Goal: Task Accomplishment & Management: Manage account settings

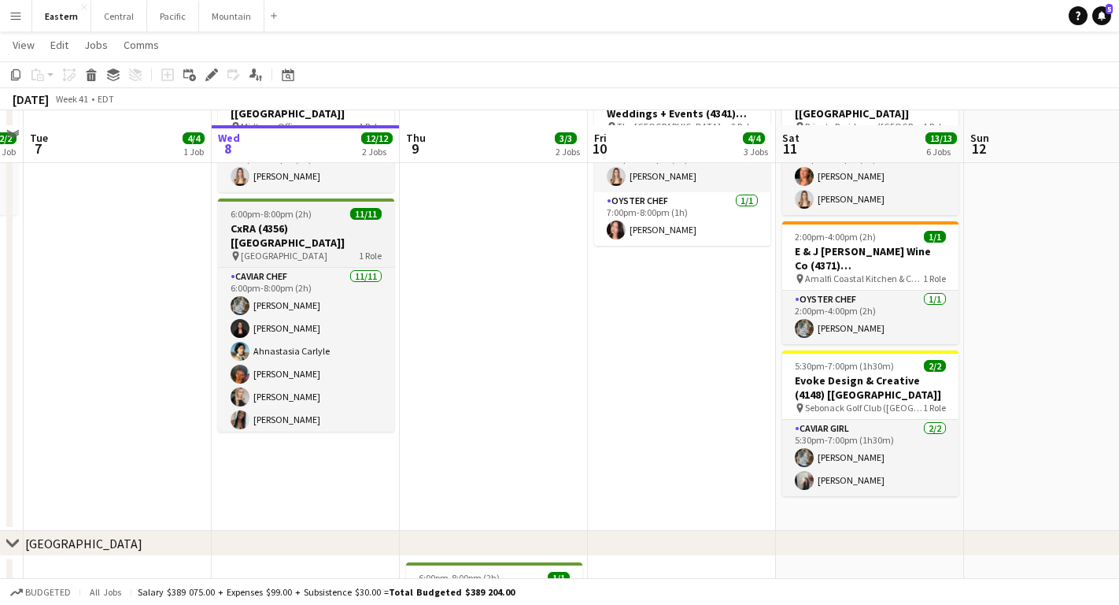
scroll to position [827, 0]
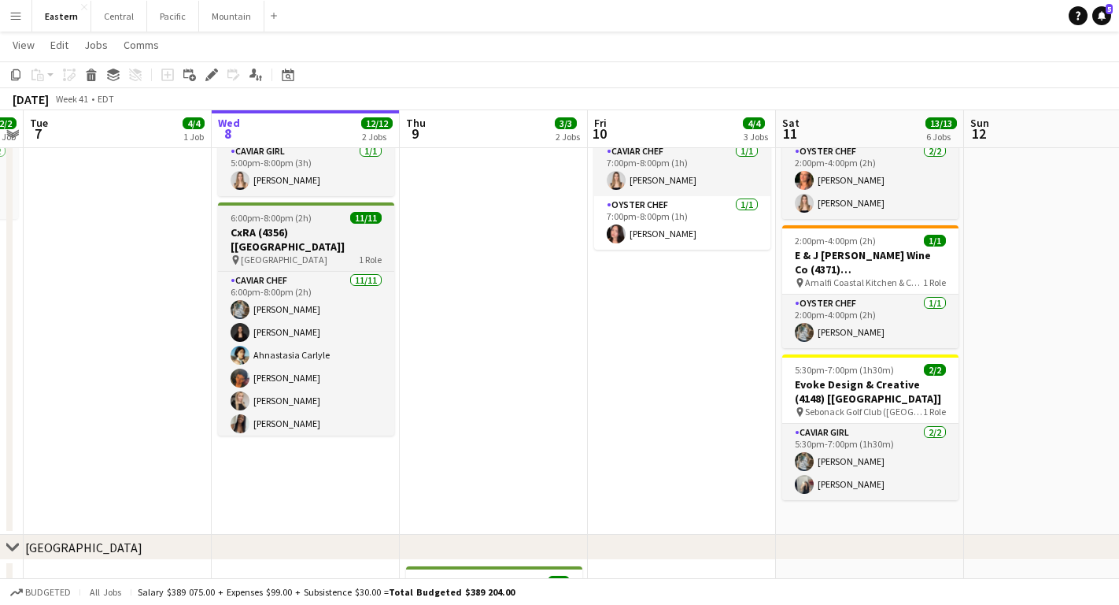
click at [307, 212] on span "6:00pm-8:00pm (2h)" at bounding box center [271, 218] width 81 height 12
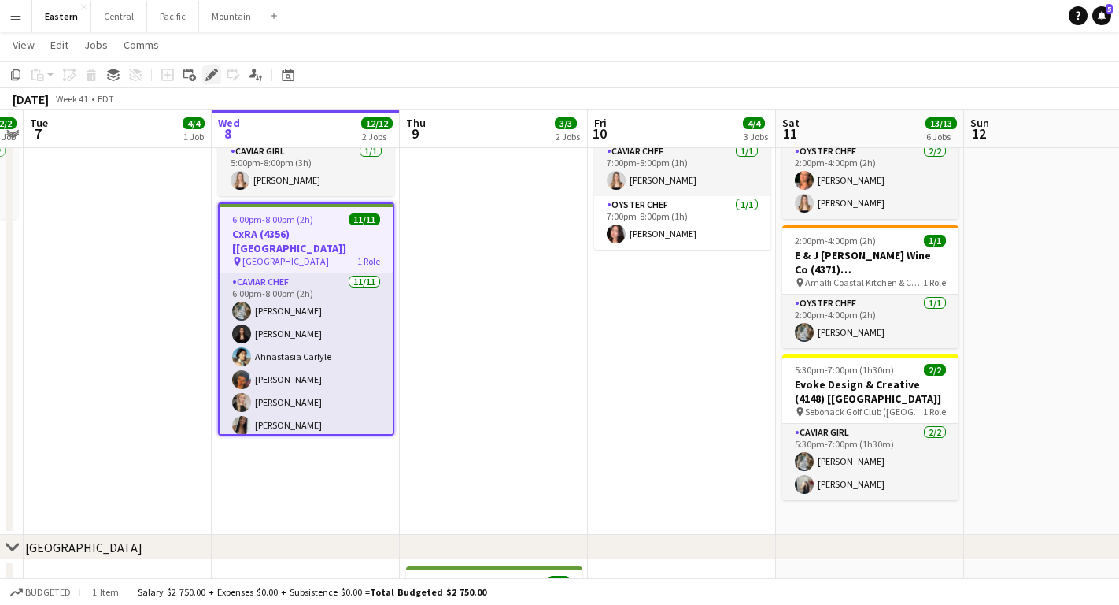
click at [216, 77] on icon "Edit" at bounding box center [211, 74] width 13 height 13
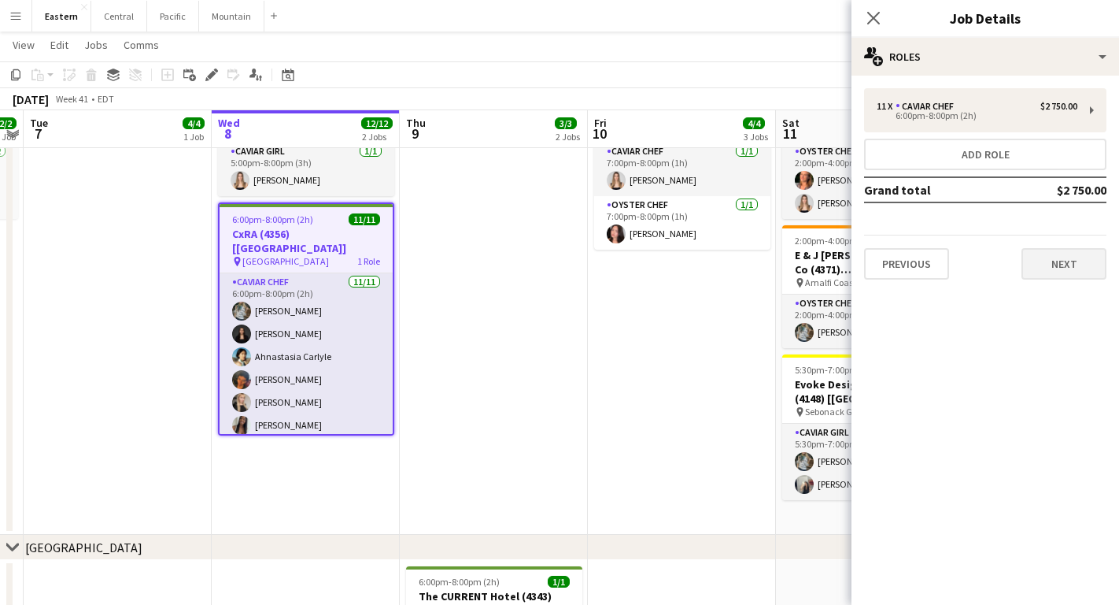
click at [1082, 257] on button "Next" at bounding box center [1064, 263] width 85 height 31
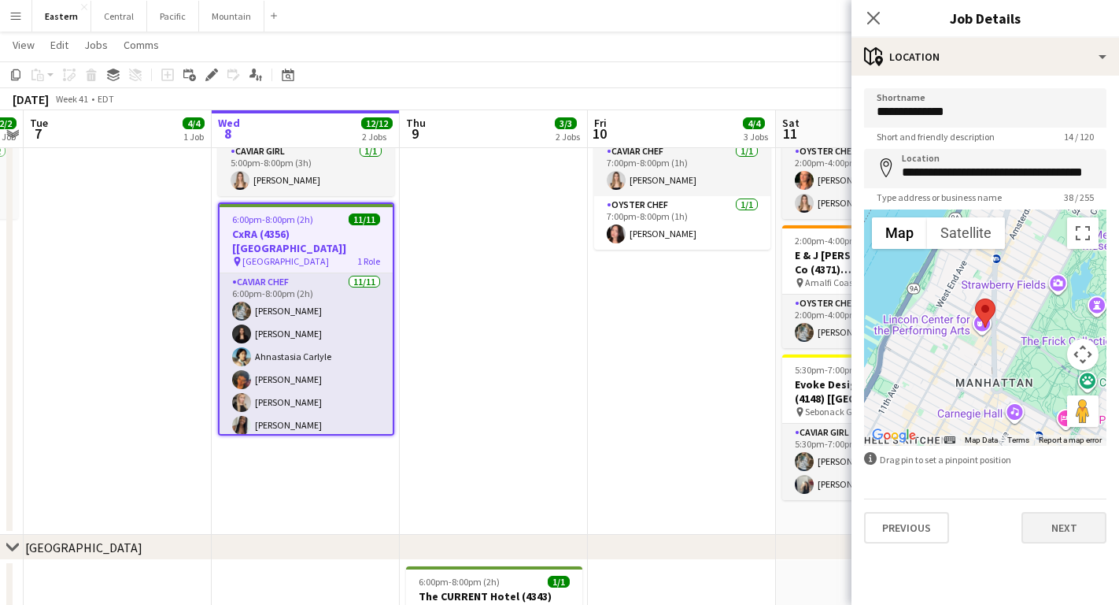
click at [1060, 532] on button "Next" at bounding box center [1064, 527] width 85 height 31
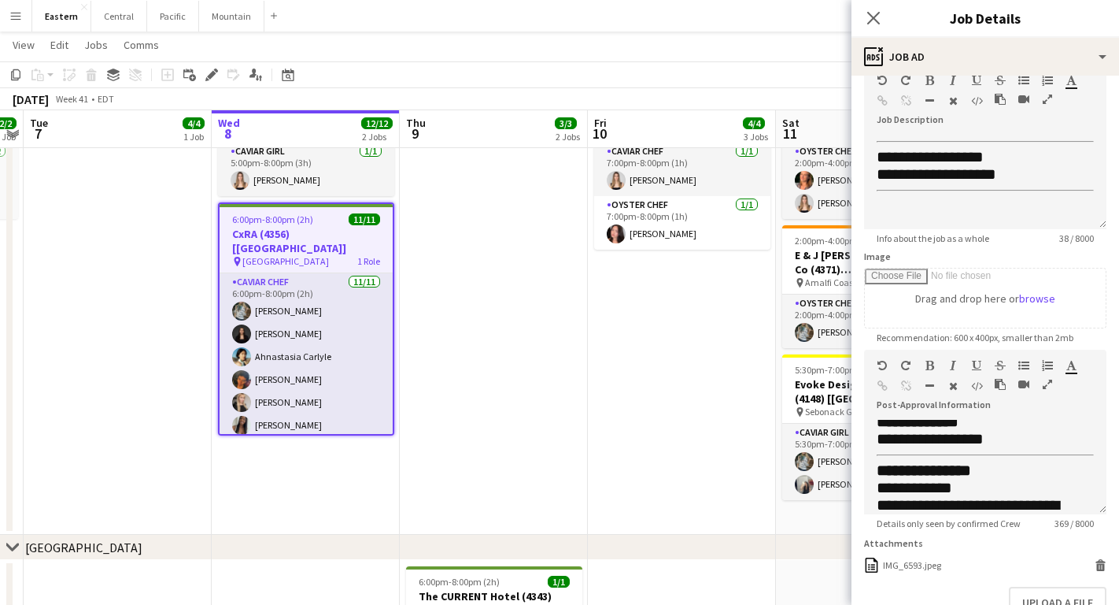
scroll to position [123, 0]
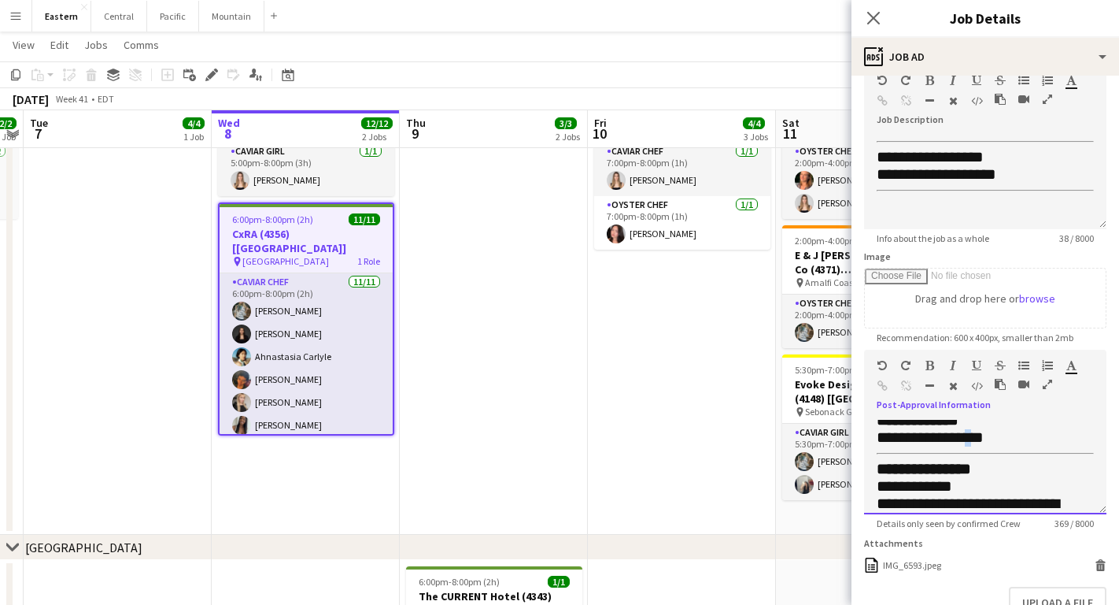
drag, startPoint x: 985, startPoint y: 435, endPoint x: 975, endPoint y: 435, distance: 9.4
click at [975, 435] on span "**********" at bounding box center [930, 437] width 107 height 16
click at [875, 18] on icon "Close pop-in" at bounding box center [873, 17] width 15 height 15
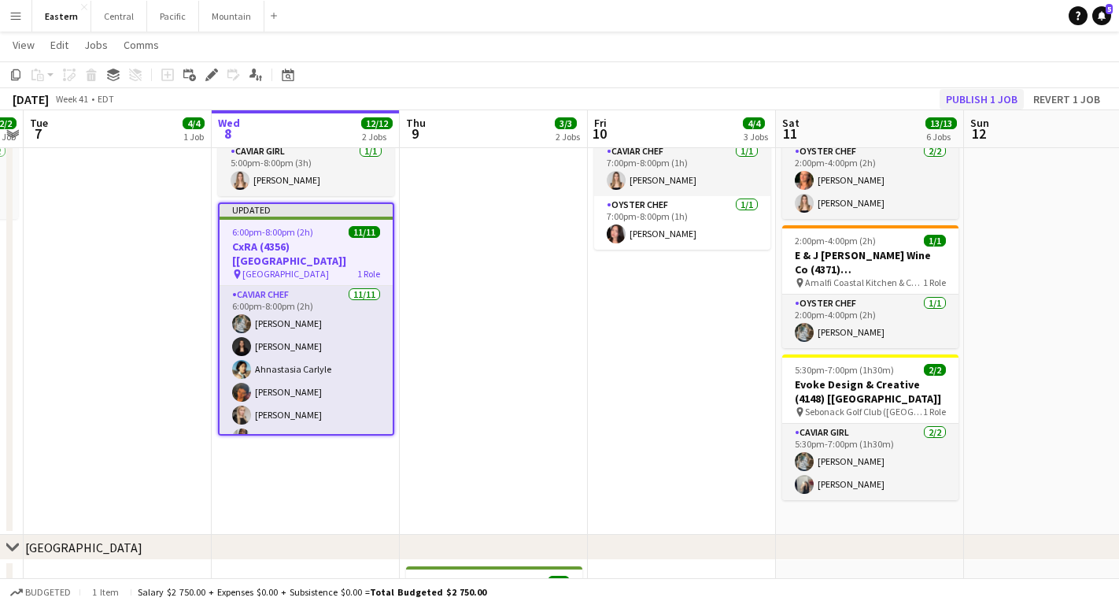
click at [971, 103] on button "Publish 1 job" at bounding box center [982, 99] width 84 height 20
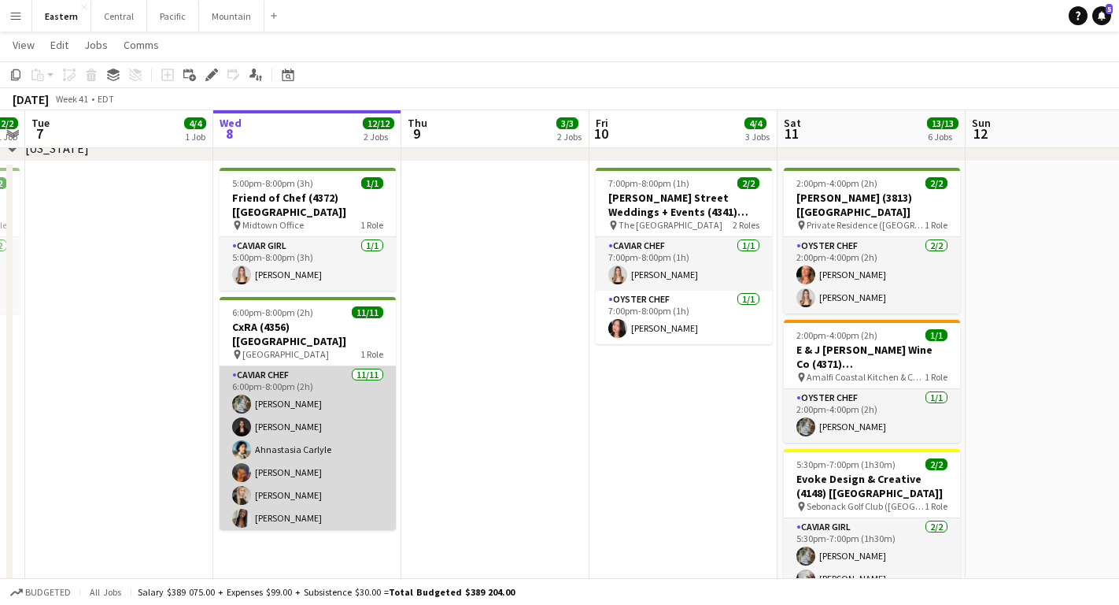
scroll to position [0, 0]
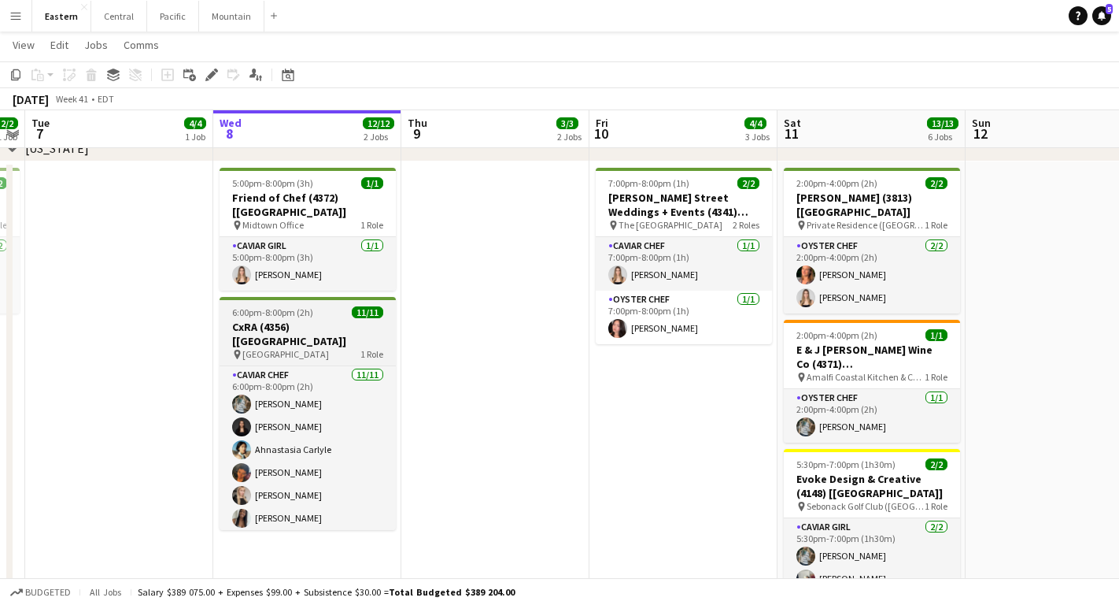
click at [282, 306] on span "6:00pm-8:00pm (2h)" at bounding box center [272, 312] width 81 height 12
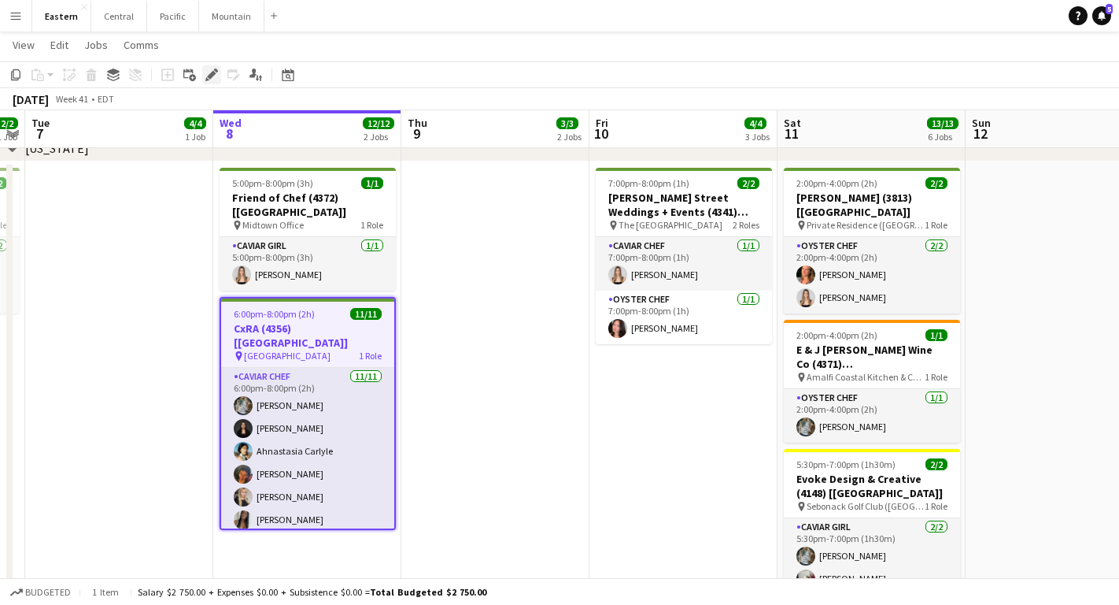
click at [206, 74] on icon "Edit" at bounding box center [211, 74] width 13 height 13
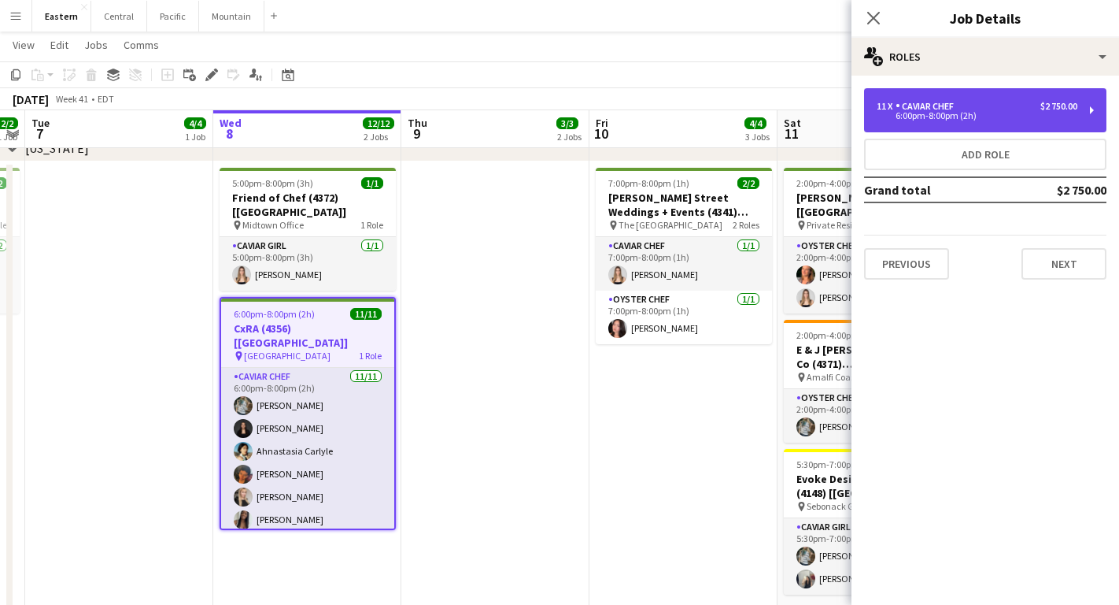
click at [1030, 128] on div "11 x Caviar Chef $2 750.00 6:00pm-8:00pm (2h)" at bounding box center [985, 110] width 242 height 44
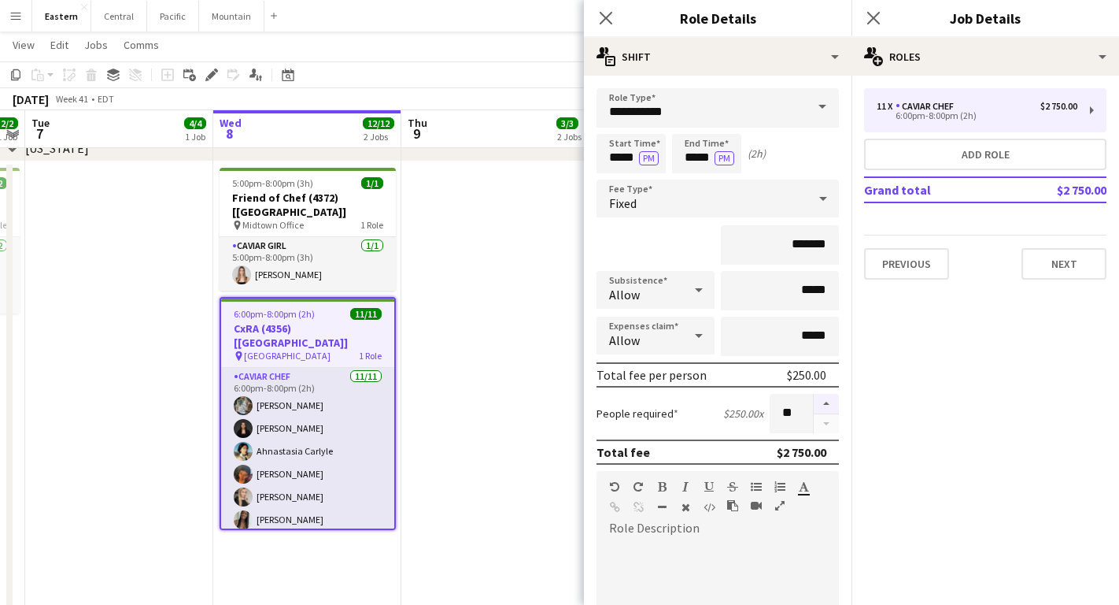
click at [827, 403] on button "button" at bounding box center [826, 404] width 25 height 20
type input "**"
click at [611, 27] on app-icon "Close pop-in" at bounding box center [606, 18] width 23 height 23
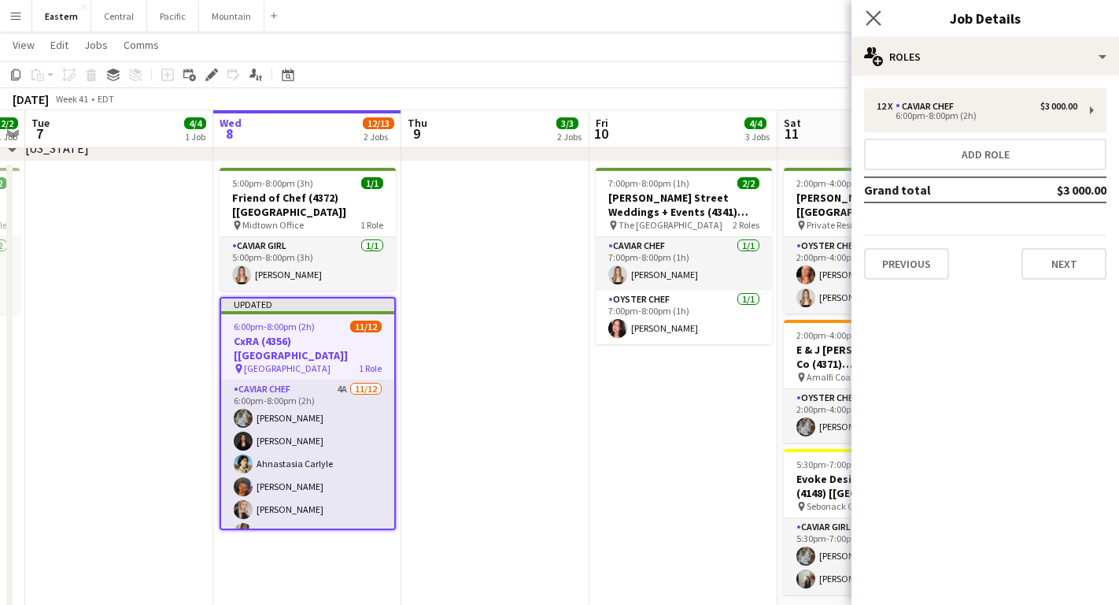
click at [882, 13] on app-icon "Close pop-in" at bounding box center [874, 18] width 23 height 23
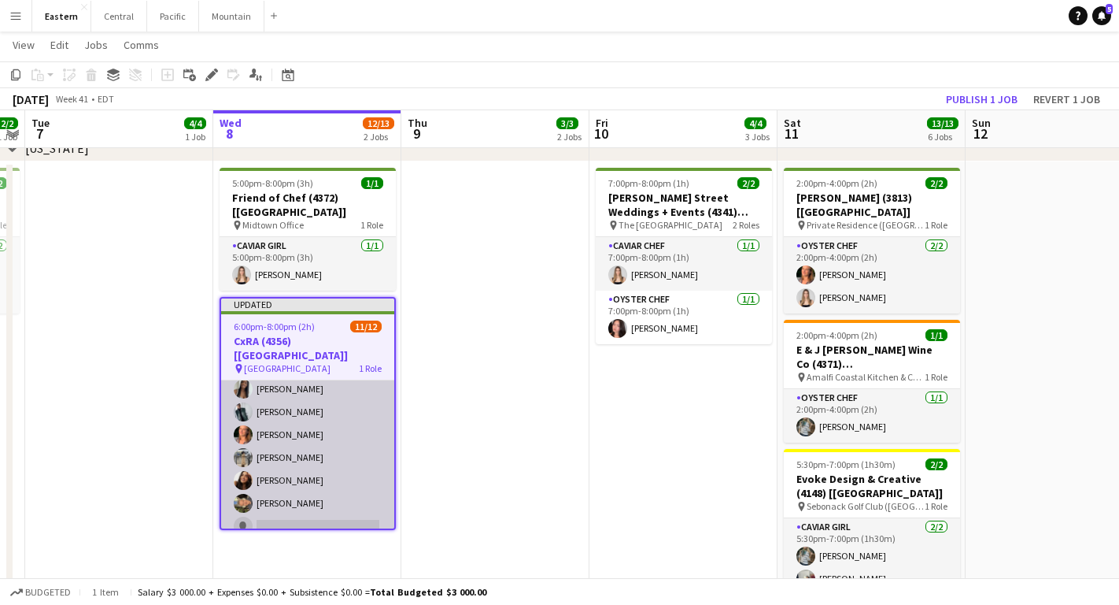
scroll to position [142, 0]
click at [326, 498] on app-card-role "Caviar Chef 4A [DATE] 6:00pm-8:00pm (2h) [PERSON_NAME] [PERSON_NAME] Ahnastasia…" at bounding box center [307, 390] width 173 height 305
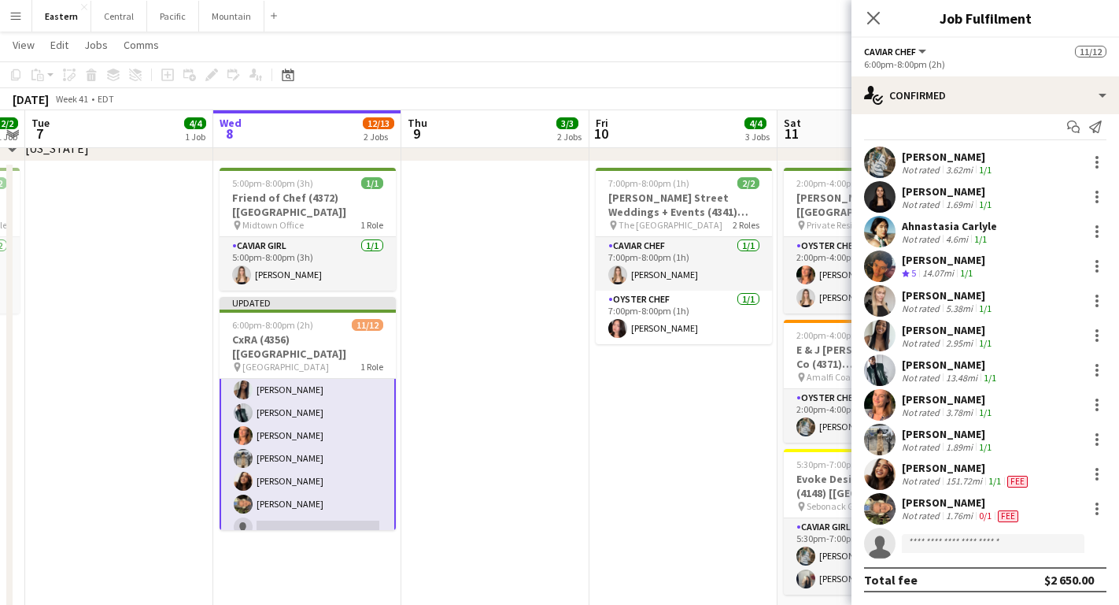
scroll to position [13, 0]
click at [981, 554] on app-invite-slot "single-neutral-actions" at bounding box center [986, 542] width 268 height 31
click at [981, 549] on input at bounding box center [993, 543] width 183 height 19
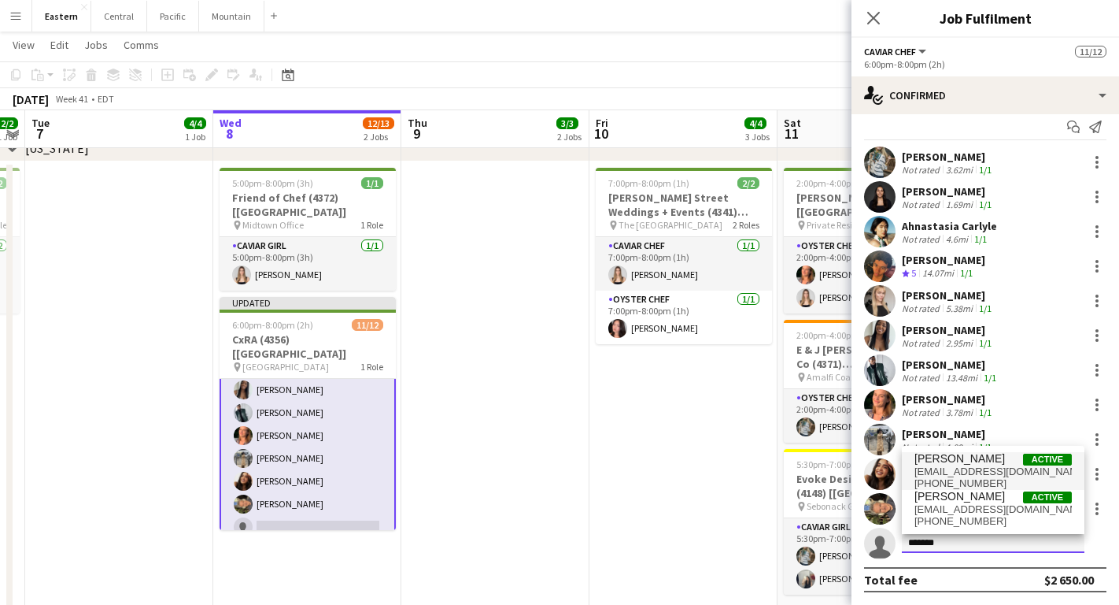
type input "*******"
click at [966, 470] on span "[EMAIL_ADDRESS][DOMAIN_NAME]" at bounding box center [993, 471] width 157 height 13
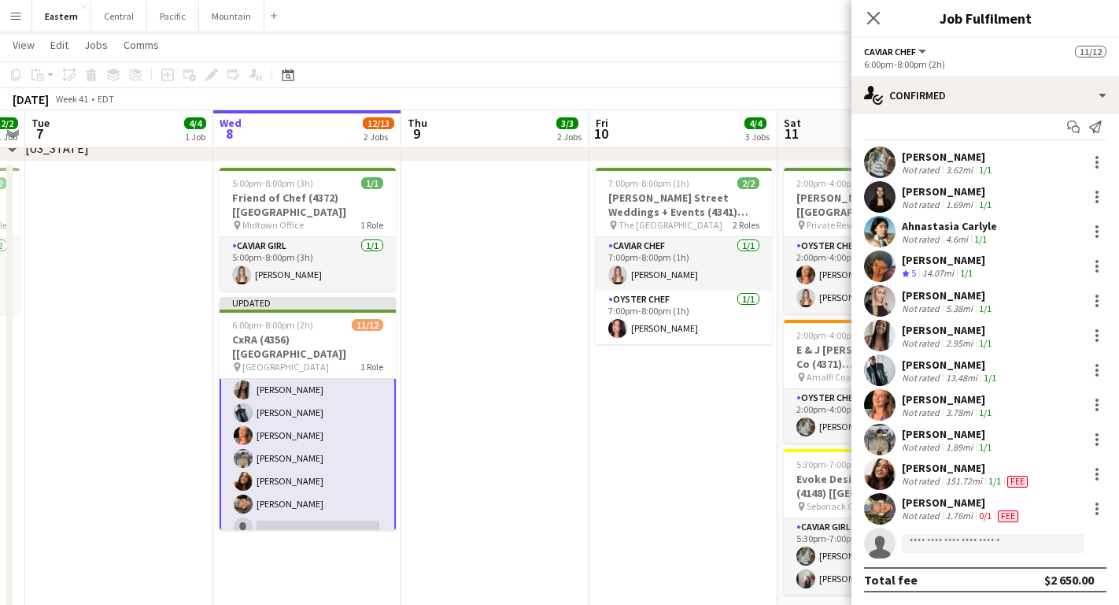
scroll to position [298, 0]
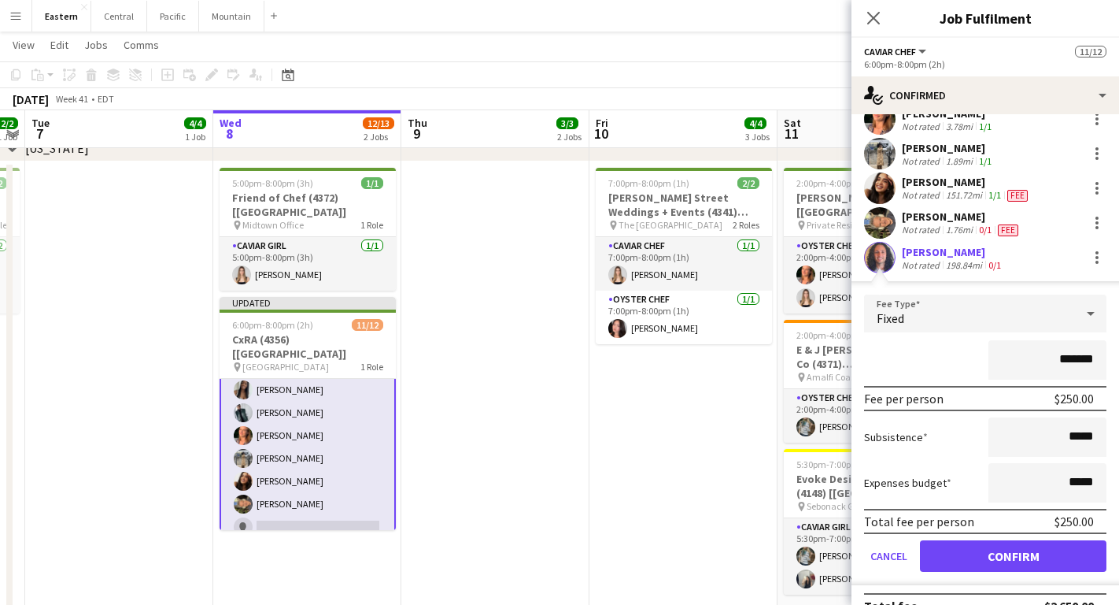
click at [1000, 562] on button "Confirm" at bounding box center [1013, 555] width 187 height 31
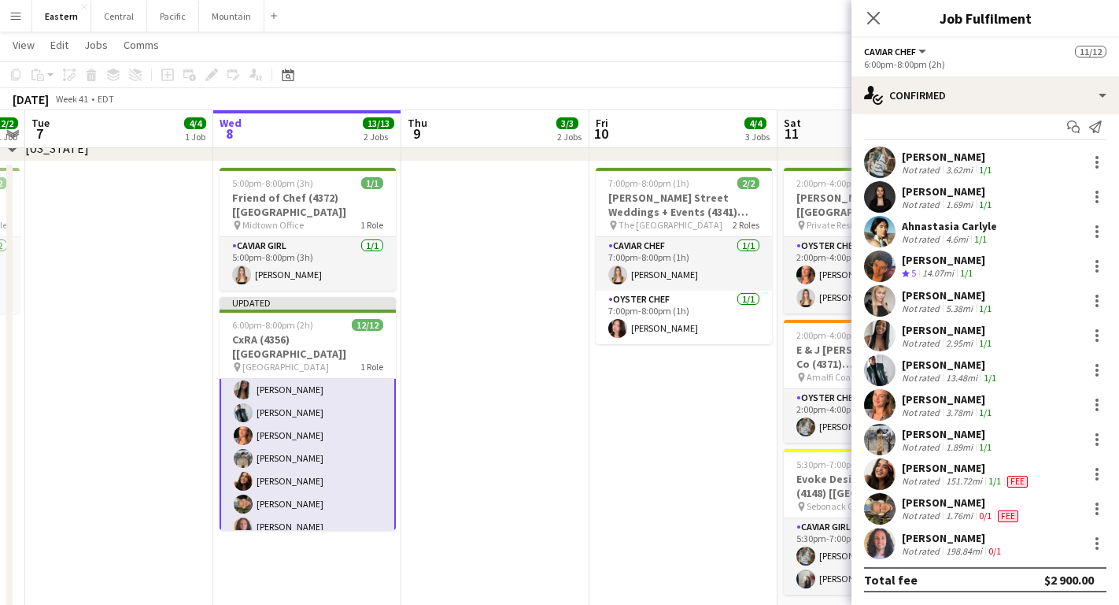
click at [870, 3] on div "Close pop-in" at bounding box center [874, 18] width 44 height 36
click at [870, 13] on icon at bounding box center [873, 17] width 15 height 15
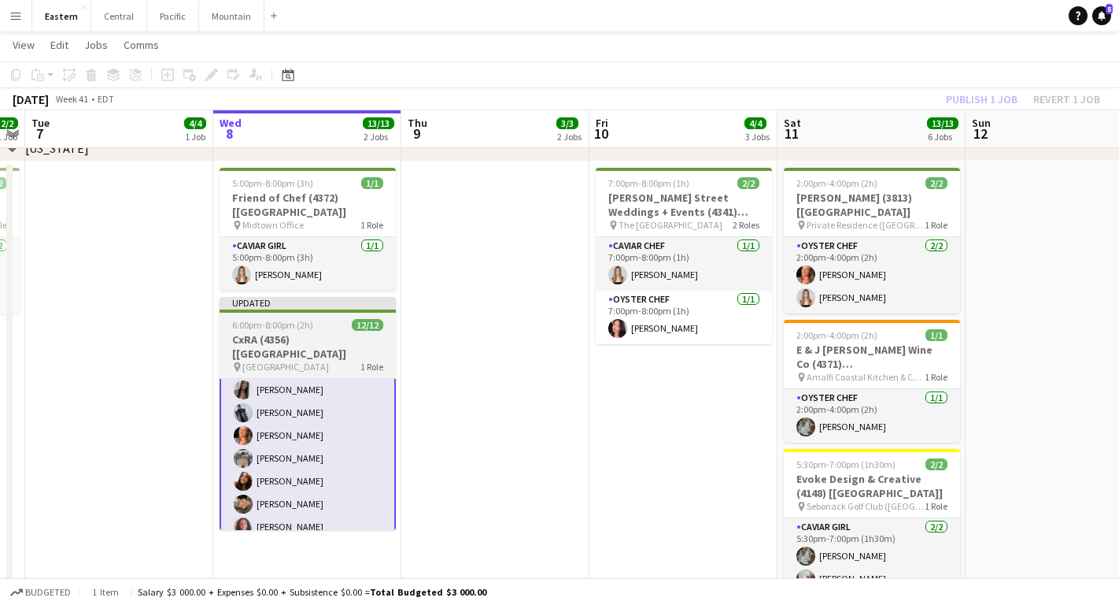
click at [350, 332] on h3 "CxRA (4356) [[GEOGRAPHIC_DATA]]" at bounding box center [308, 346] width 176 height 28
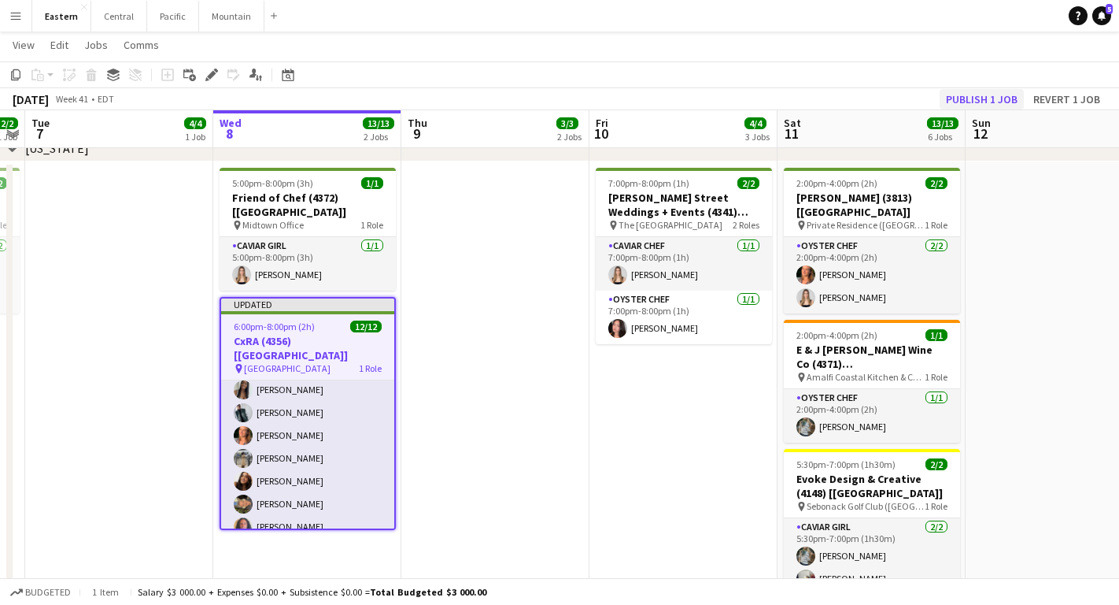
click at [958, 90] on button "Publish 1 job" at bounding box center [982, 99] width 84 height 20
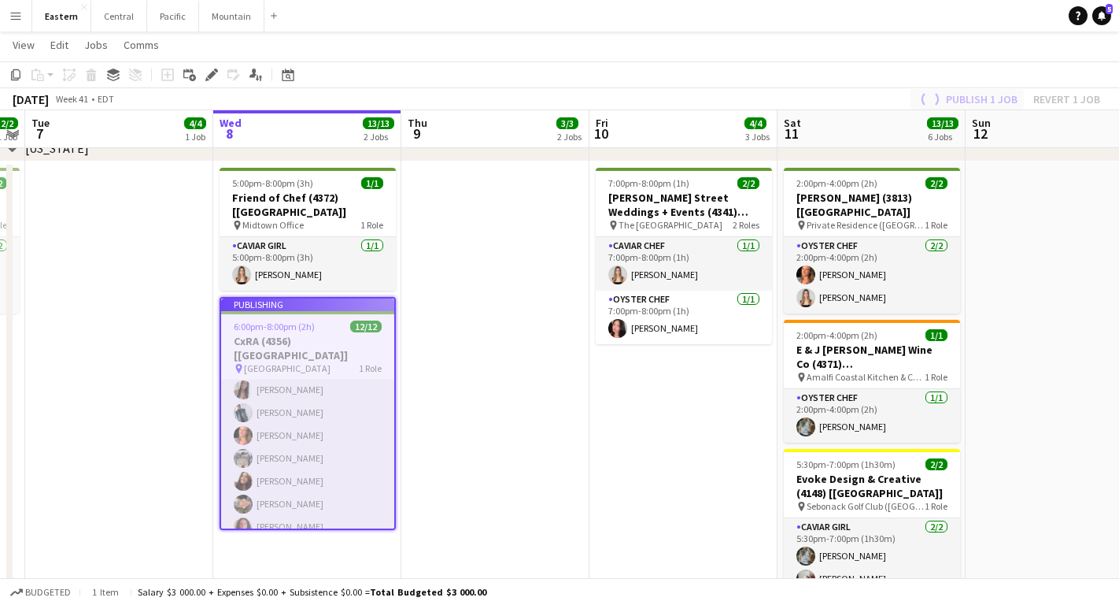
scroll to position [130, 0]
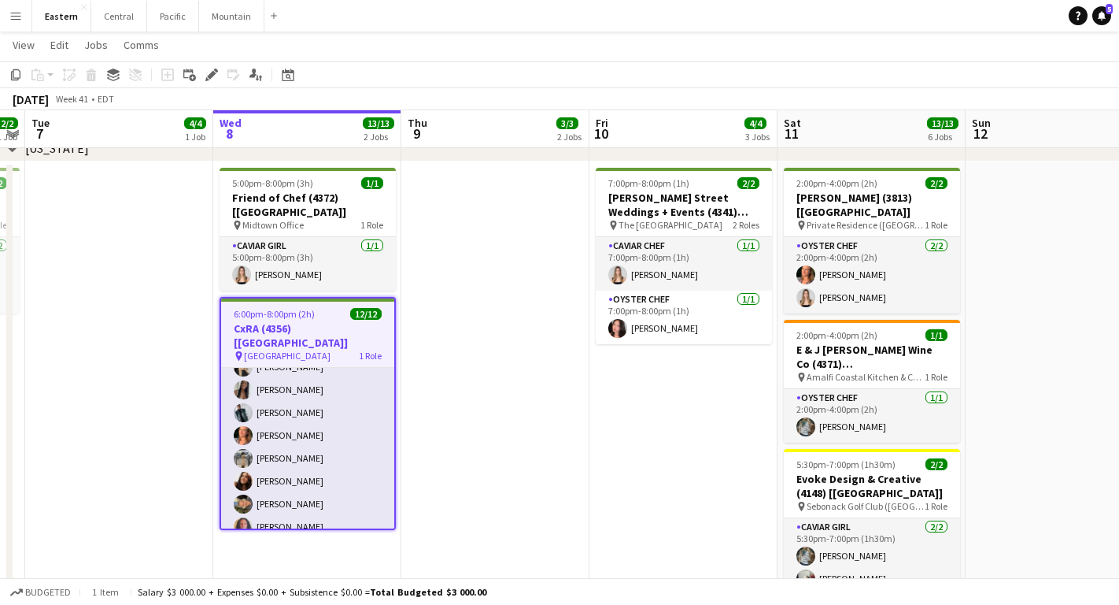
click at [295, 542] on app-date-cell "5:00pm-8:00pm (3h) 1/1 Friend of Chef (4372) [[GEOGRAPHIC_DATA]] pin Midtown Of…" at bounding box center [307, 395] width 188 height 468
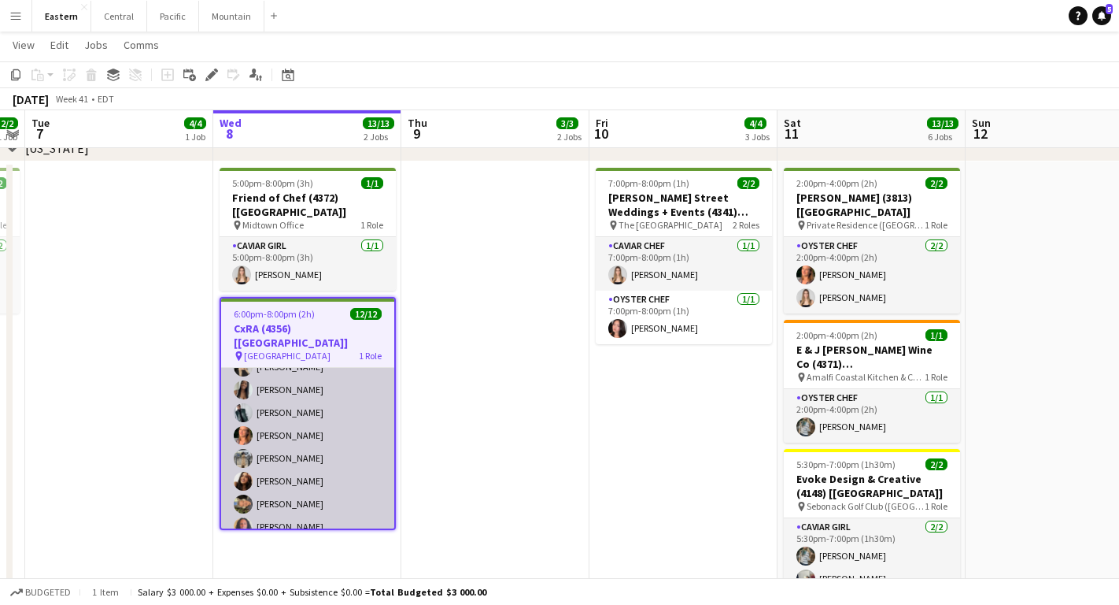
scroll to position [127, 0]
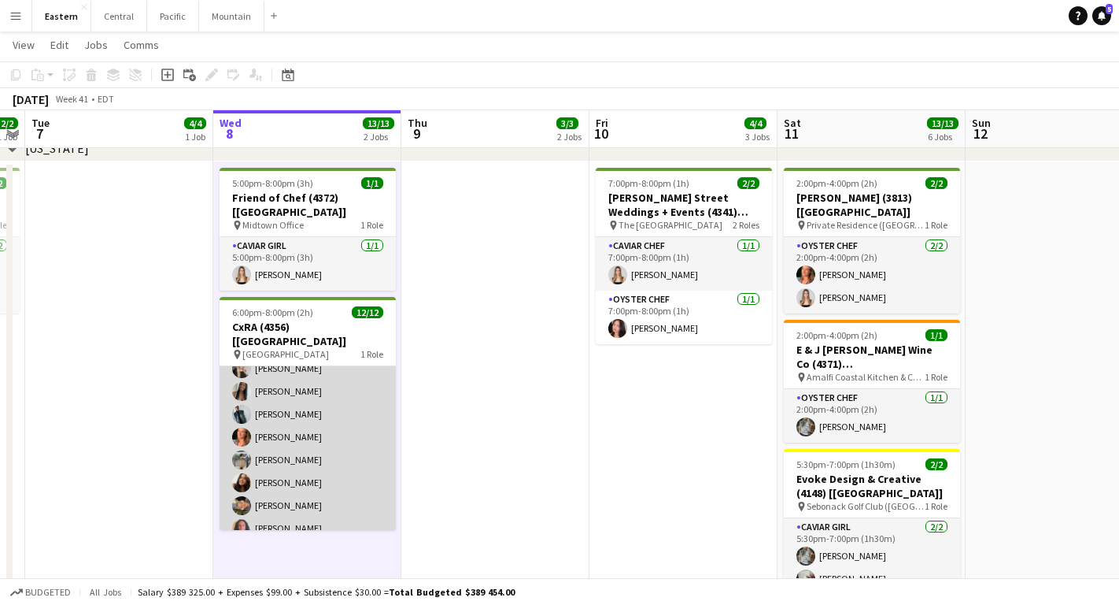
click at [298, 483] on app-card-role "Caviar Chef [DATE] 6:00pm-8:00pm (2h) [PERSON_NAME] [PERSON_NAME] Ahnastasia [P…" at bounding box center [308, 391] width 176 height 305
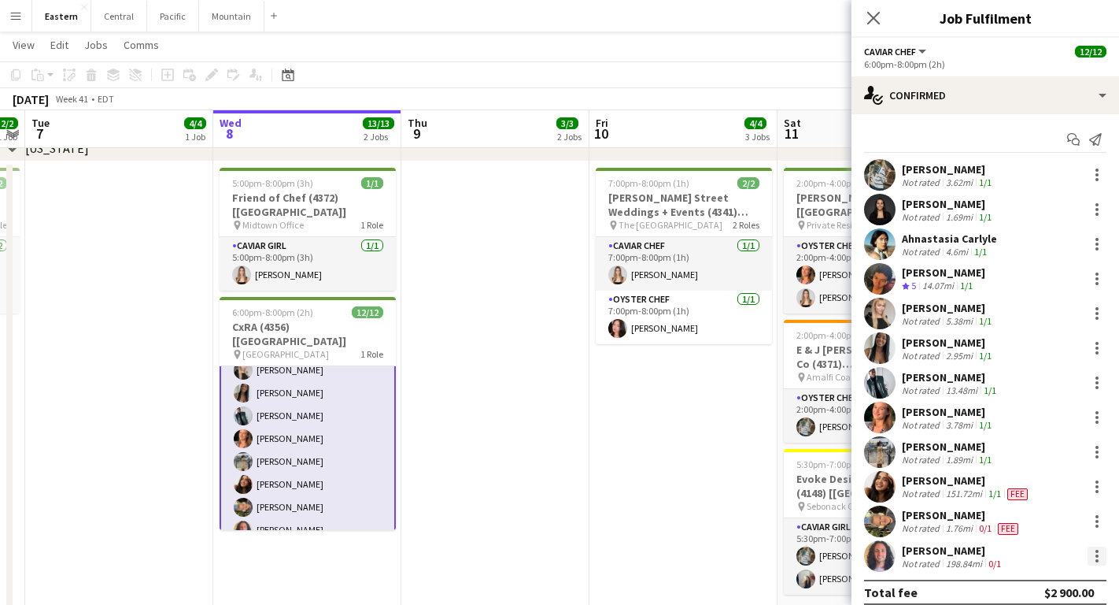
click at [1096, 553] on div at bounding box center [1097, 555] width 19 height 19
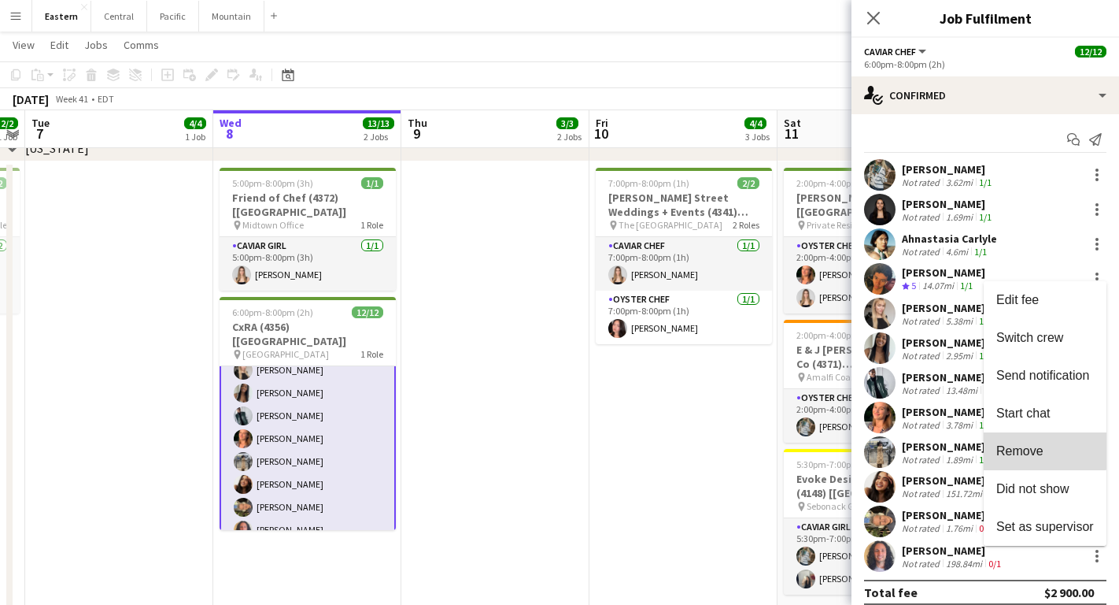
click at [1022, 449] on span "Remove" at bounding box center [1020, 450] width 47 height 13
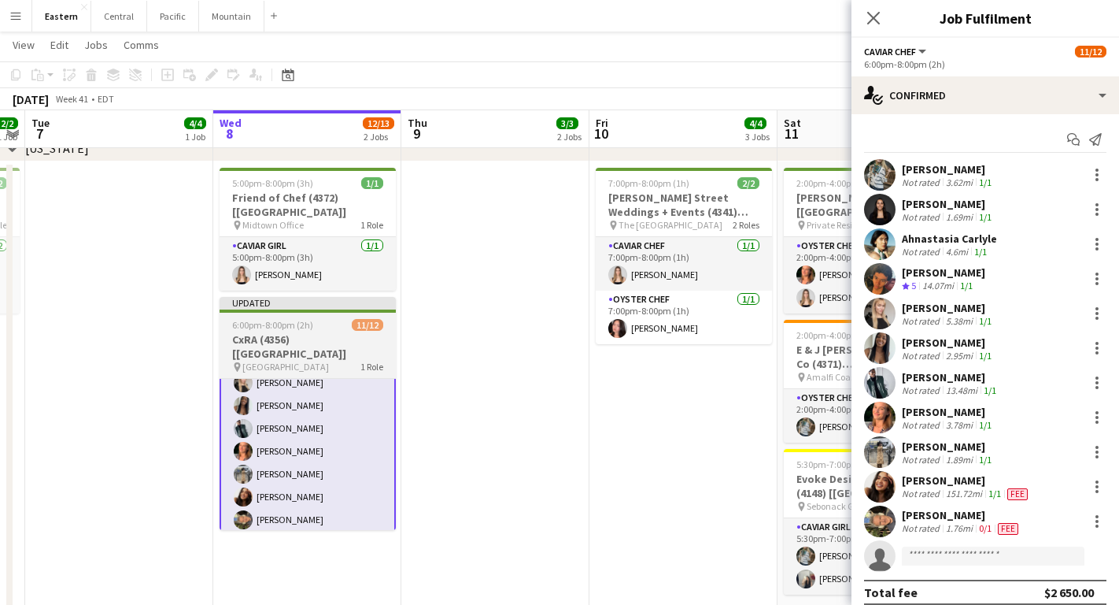
click at [290, 319] on span "6:00pm-8:00pm (2h)" at bounding box center [272, 325] width 81 height 12
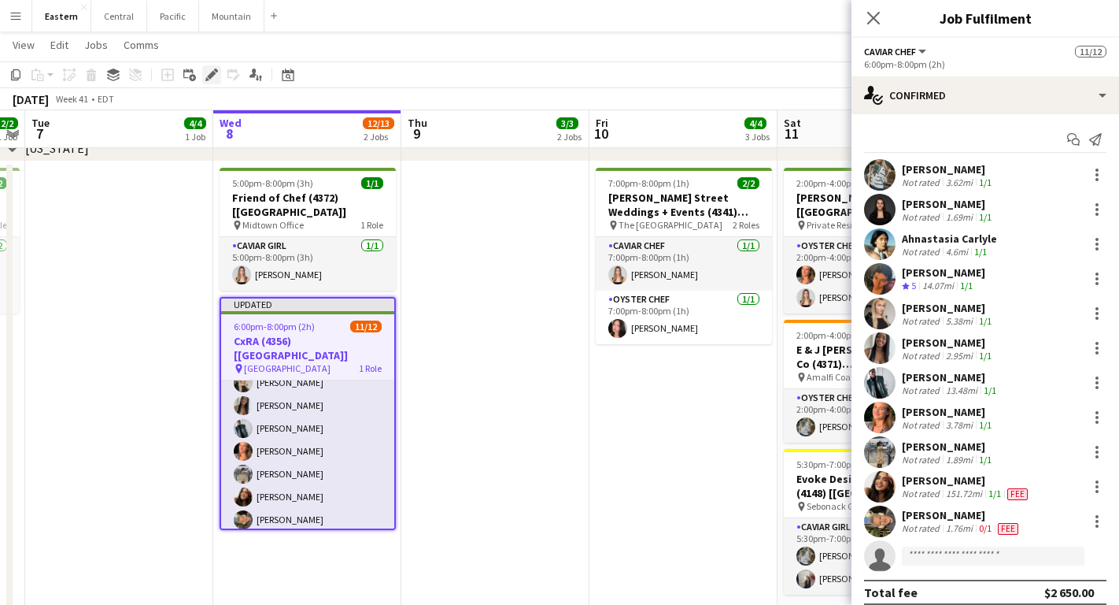
click at [206, 76] on icon "Edit" at bounding box center [211, 74] width 13 height 13
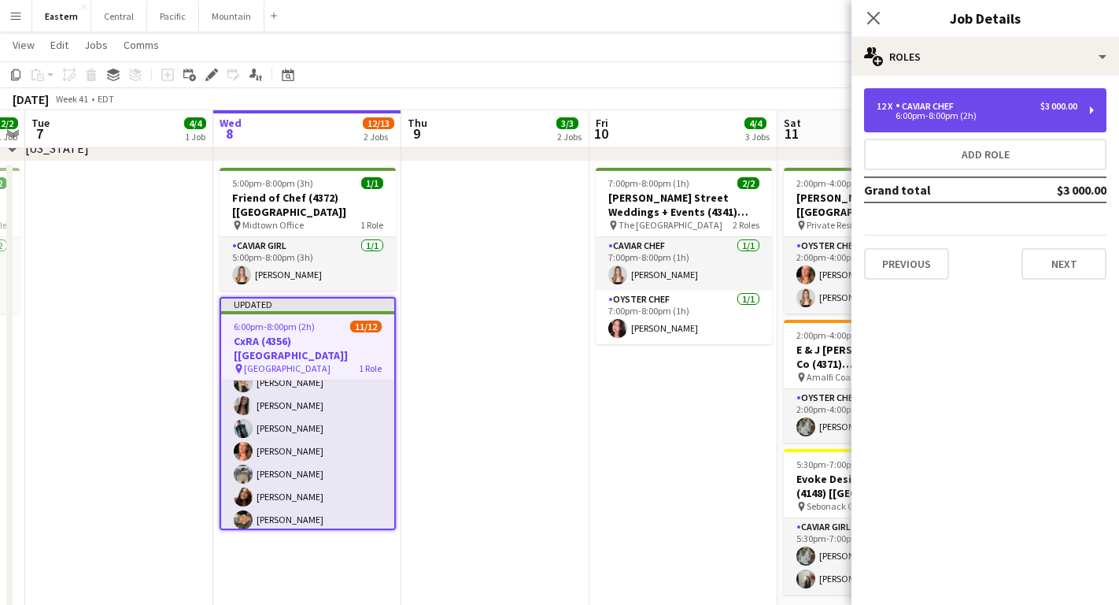
click at [967, 108] on div "12 x Caviar Chef $3 000.00" at bounding box center [977, 106] width 201 height 11
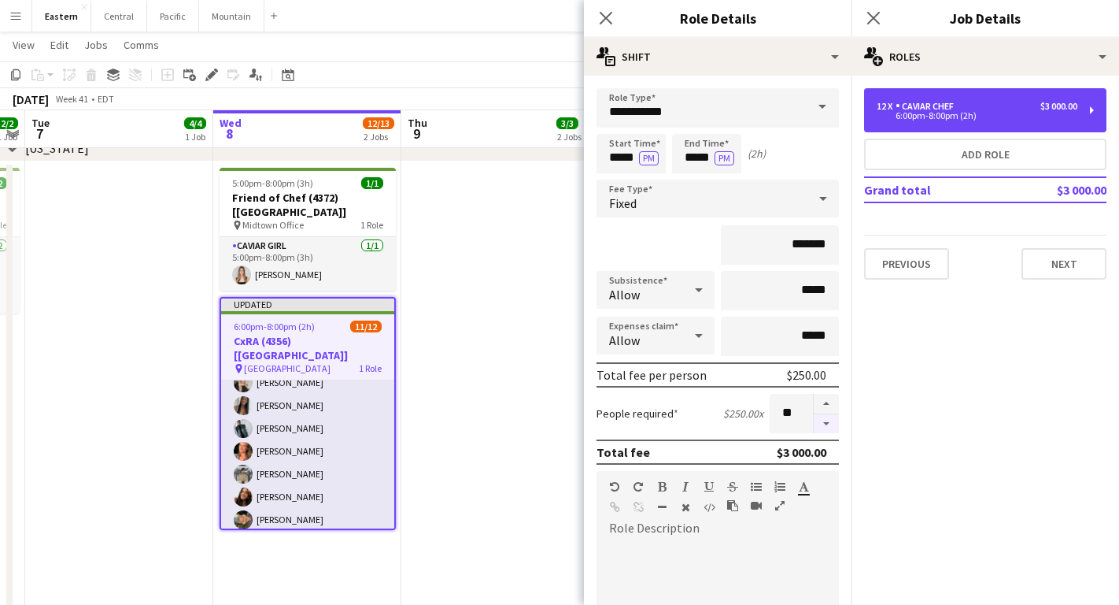
scroll to position [0, 0]
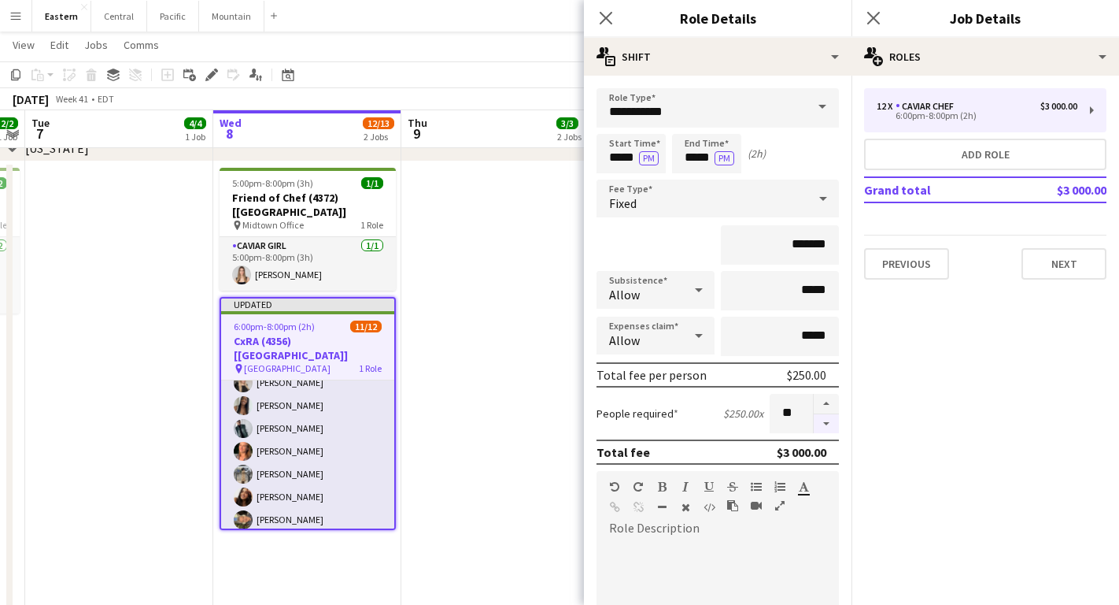
click at [822, 416] on button "button" at bounding box center [826, 424] width 25 height 20
type input "**"
click at [870, 18] on icon "Close pop-in" at bounding box center [873, 17] width 15 height 15
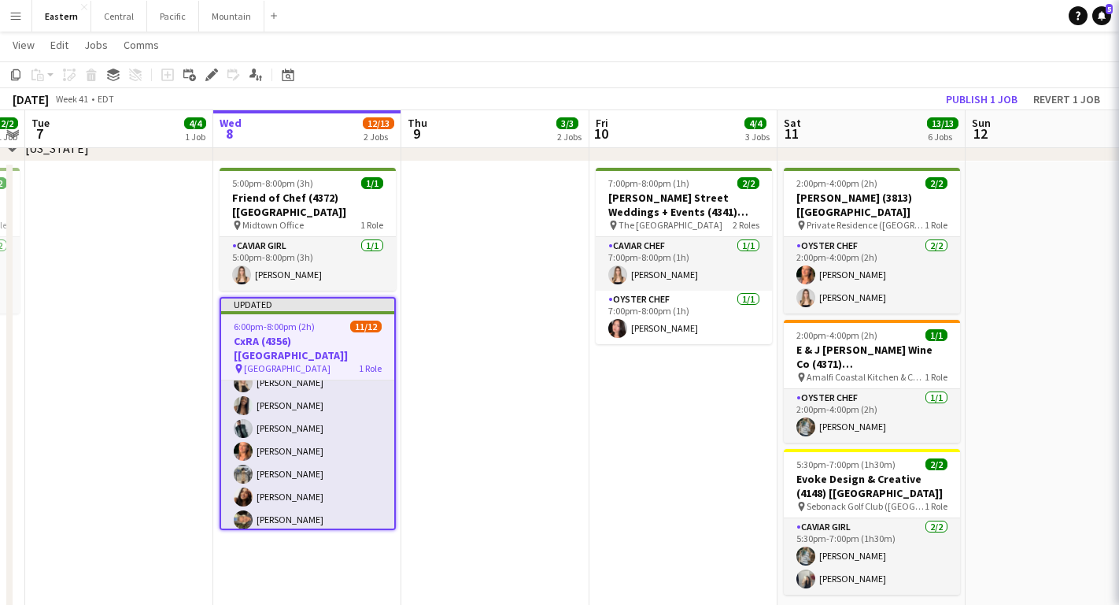
scroll to position [120, 0]
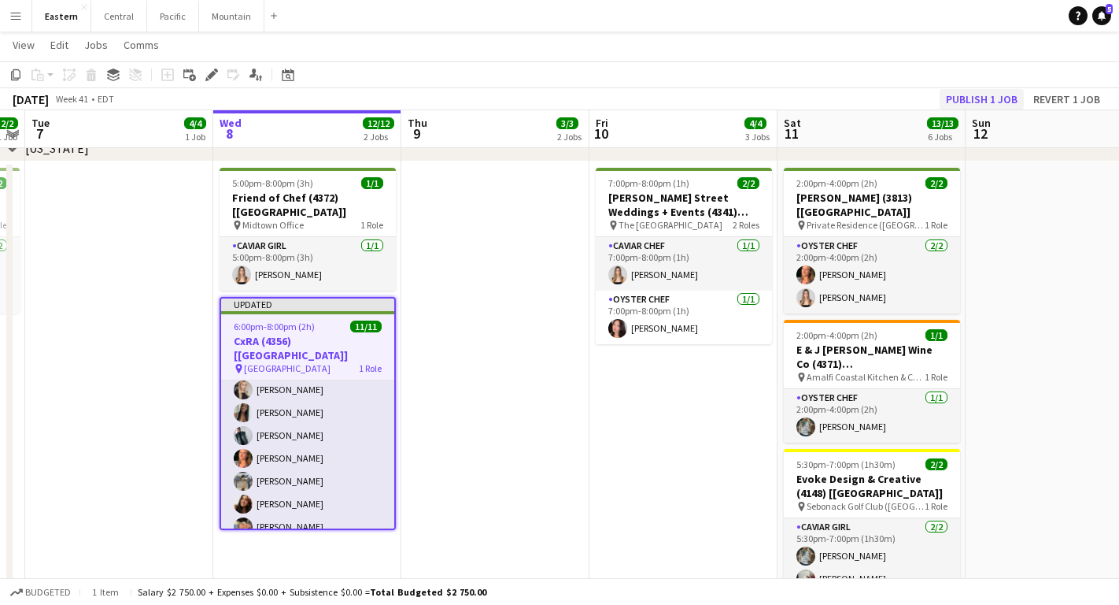
click at [989, 97] on button "Publish 1 job" at bounding box center [982, 99] width 84 height 20
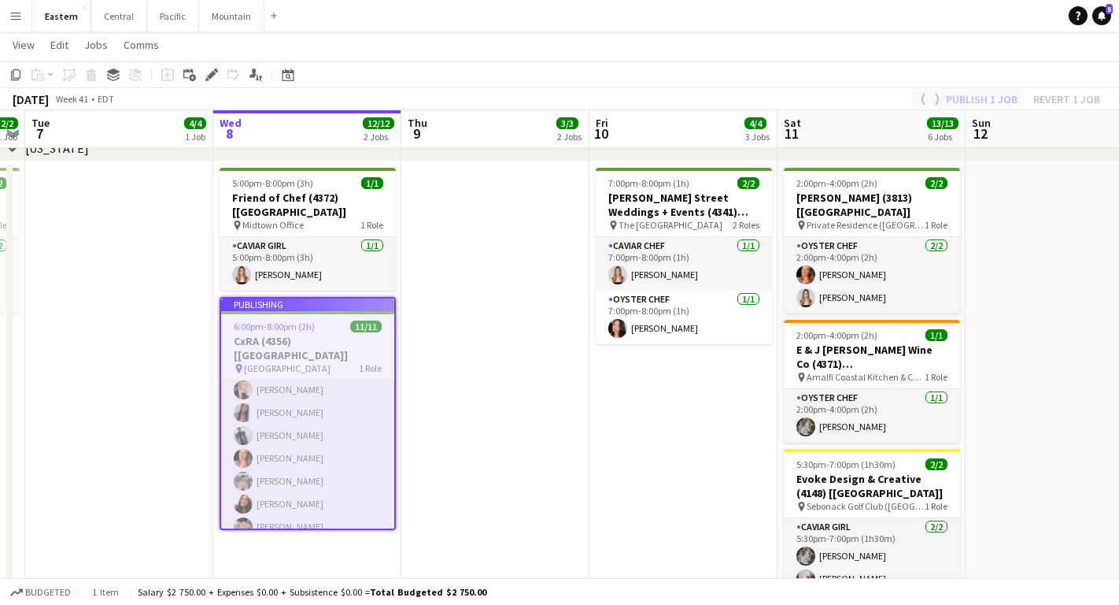
scroll to position [107, 0]
